Goal: Register for event/course

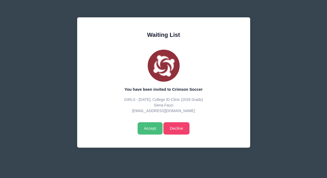
click at [151, 130] on input "Accept" at bounding box center [150, 128] width 25 height 12
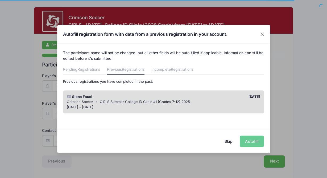
click at [251, 140] on div "Skip Autofill" at bounding box center [163, 141] width 213 height 24
click at [132, 101] on span "GIRLS Summer College ID Clinic #1 (Grades 7-12) 2025" at bounding box center [145, 101] width 90 height 4
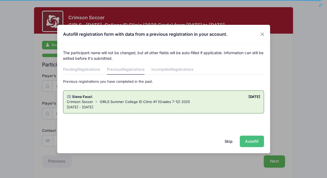
click at [254, 142] on button "Autofill" at bounding box center [252, 140] width 24 height 11
type input "[EMAIL_ADDRESS][DOMAIN_NAME]"
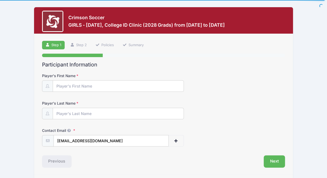
scroll to position [17, 0]
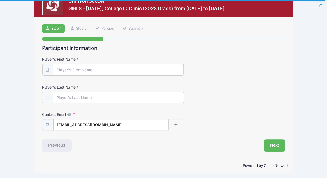
click at [91, 70] on input "Player's First Name" at bounding box center [118, 69] width 131 height 11
type input "[GEOGRAPHIC_DATA]"
type input "Fauci"
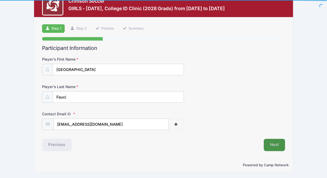
click at [275, 145] on button "Next" at bounding box center [275, 144] width 22 height 12
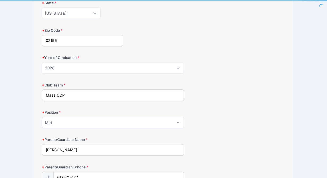
scroll to position [138, 0]
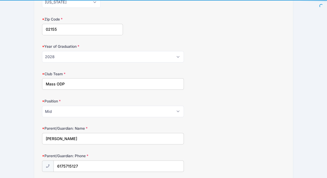
click at [83, 83] on input "Mass ODP" at bounding box center [113, 83] width 142 height 11
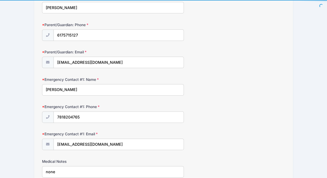
scroll to position [277, 0]
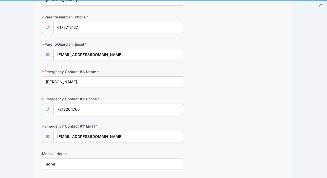
type input "Mass ODP, FC STARS ECNL RL Sky Blue"
click at [79, 80] on input "[PERSON_NAME]" at bounding box center [113, 81] width 142 height 11
drag, startPoint x: 79, startPoint y: 79, endPoint x: 44, endPoint y: 80, distance: 34.6
click at [44, 80] on input "[PERSON_NAME]" at bounding box center [113, 81] width 142 height 11
click at [56, 80] on input "[PERSON_NAME]" at bounding box center [113, 81] width 142 height 11
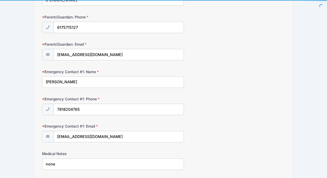
drag, startPoint x: 57, startPoint y: 79, endPoint x: 41, endPoint y: 79, distance: 16.0
click at [42, 79] on input "[PERSON_NAME]" at bounding box center [113, 81] width 142 height 11
type input "[PERSON_NAME]"
drag, startPoint x: 81, startPoint y: 107, endPoint x: 46, endPoint y: 107, distance: 35.2
click at [54, 107] on input "7818204765" at bounding box center [119, 109] width 130 height 11
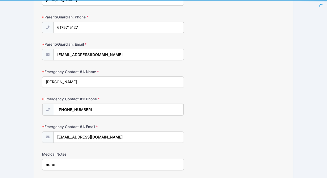
type input "[PHONE_NUMBER]"
drag, startPoint x: 115, startPoint y: 135, endPoint x: 49, endPoint y: 133, distance: 65.8
click at [54, 134] on input "[EMAIL_ADDRESS][DOMAIN_NAME]" at bounding box center [119, 136] width 130 height 11
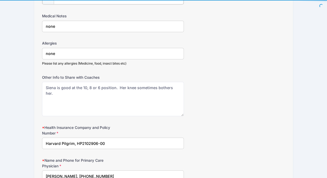
scroll to position [415, 0]
type input "[EMAIL_ADDRESS][DOMAIN_NAME]"
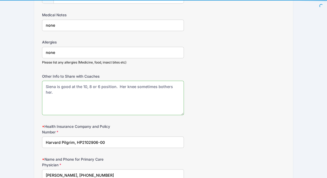
scroll to position [415, 0]
drag, startPoint x: 179, startPoint y: 83, endPoint x: 117, endPoint y: 82, distance: 62.1
click at [117, 82] on textarea "Siena is good at the 10, 8 or 6 position. Her knee sometimes bothers her." at bounding box center [113, 98] width 142 height 34
click at [70, 83] on textarea "Siena is good at the 10, 8 or 6 position. Her knee sometimes bothers her." at bounding box center [113, 98] width 142 height 34
click at [72, 83] on textarea "Siena is good at the 10, 8 or 6 position. Her knee sometimes bothers her." at bounding box center [113, 98] width 142 height 34
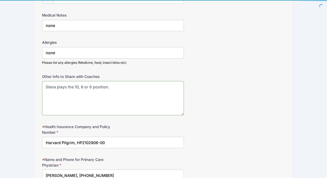
click at [89, 90] on textarea "Siena is good at the 10, 8 or 6 position. Her knee sometimes bothers her." at bounding box center [113, 98] width 142 height 34
click at [109, 83] on textarea "Siena is good at the 10, 8 or 6 position. Her knee sometimes bothers her." at bounding box center [113, 98] width 142 height 34
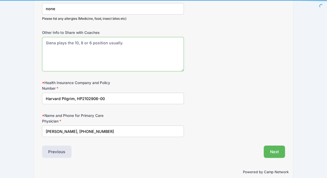
scroll to position [463, 0]
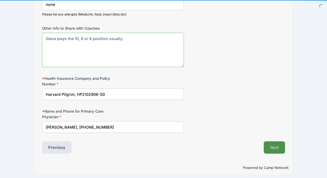
type textarea "Siena plays the 10, 8 or 6 position usually."
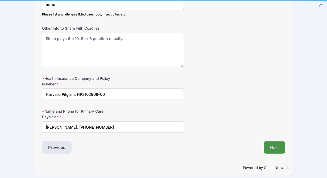
click at [274, 144] on button "Next" at bounding box center [275, 147] width 22 height 12
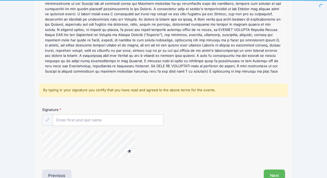
scroll to position [83, 0]
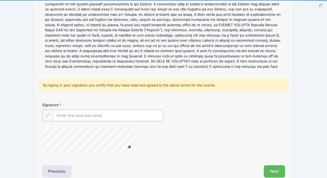
click at [104, 116] on input "Signature" at bounding box center [108, 114] width 111 height 11
click at [125, 143] on div at bounding box center [95, 140] width 107 height 28
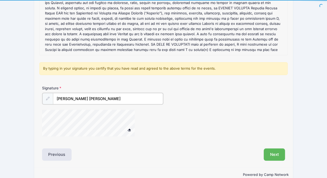
scroll to position [109, 0]
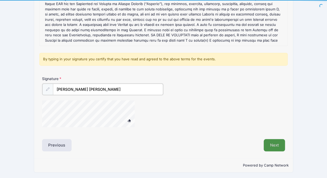
type input "[PERSON_NAME] [PERSON_NAME]"
click at [270, 144] on button "Next" at bounding box center [275, 144] width 22 height 12
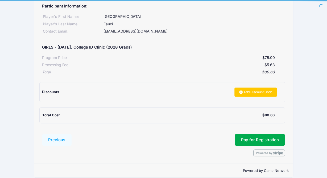
scroll to position [75, 0]
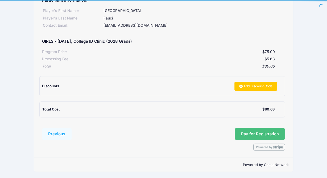
click at [259, 134] on button "Pay for Registration" at bounding box center [260, 134] width 51 height 12
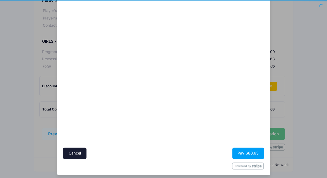
scroll to position [41, 0]
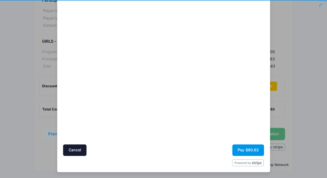
click at [248, 147] on button "Pay $80.63" at bounding box center [248, 149] width 32 height 11
